Goal: Navigation & Orientation: Find specific page/section

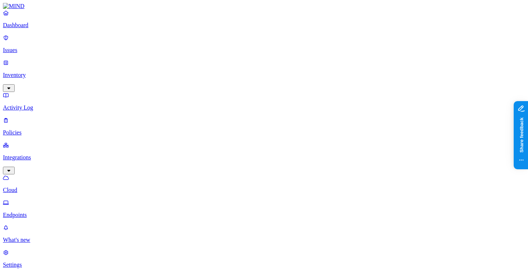
click at [34, 29] on p "Dashboard" at bounding box center [264, 25] width 522 height 7
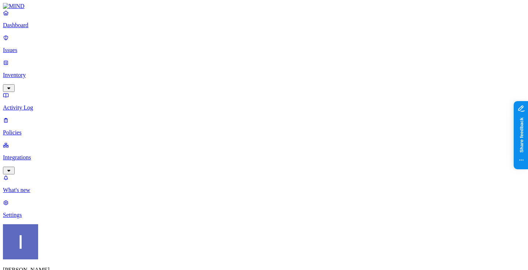
scroll to position [18, 0]
